Goal: Task Accomplishment & Management: Manage account settings

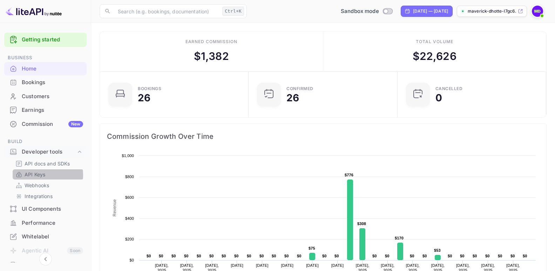
click at [37, 175] on p "API Keys" at bounding box center [35, 174] width 21 height 7
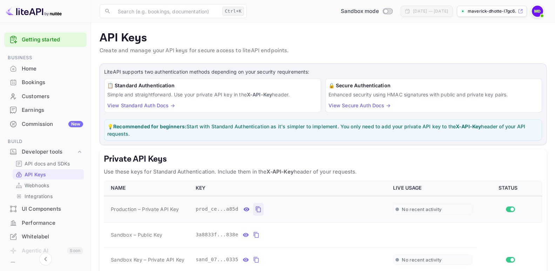
click at [256, 208] on icon "private api keys table" at bounding box center [258, 210] width 5 height 6
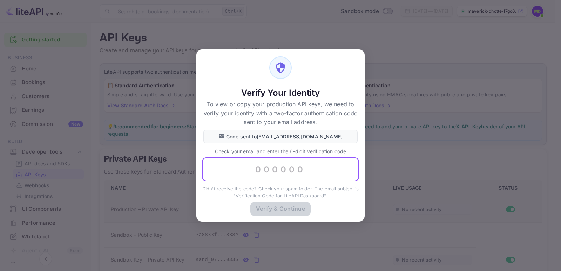
click at [267, 169] on input "text" at bounding box center [280, 170] width 157 height 24
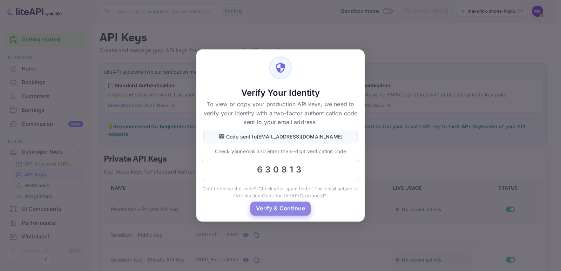
click at [284, 208] on button "Verify & Continue" at bounding box center [281, 209] width 60 height 14
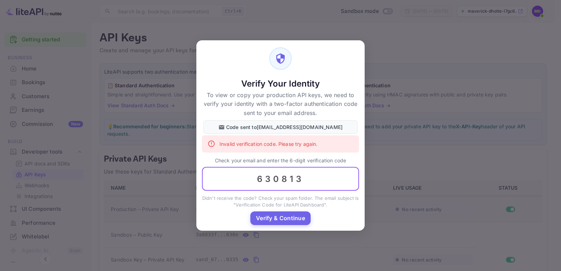
click at [287, 182] on input "630813" at bounding box center [280, 179] width 157 height 24
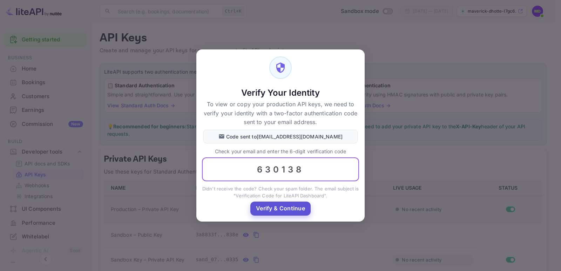
type input "630138"
click at [287, 211] on button "Verify & Continue" at bounding box center [281, 209] width 60 height 14
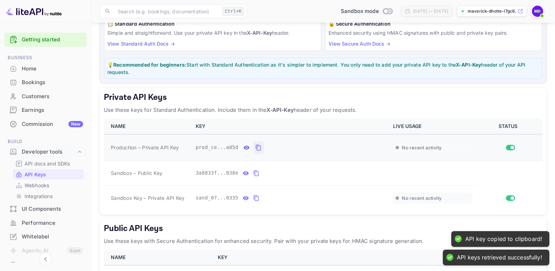
scroll to position [65, 0]
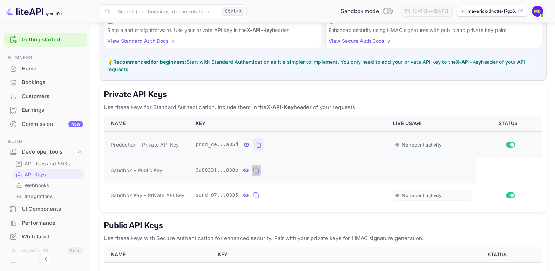
click at [253, 170] on icon "private api keys table" at bounding box center [256, 170] width 6 height 8
click at [254, 170] on icon "private api keys table" at bounding box center [256, 171] width 5 height 6
